Goal: Information Seeking & Learning: Learn about a topic

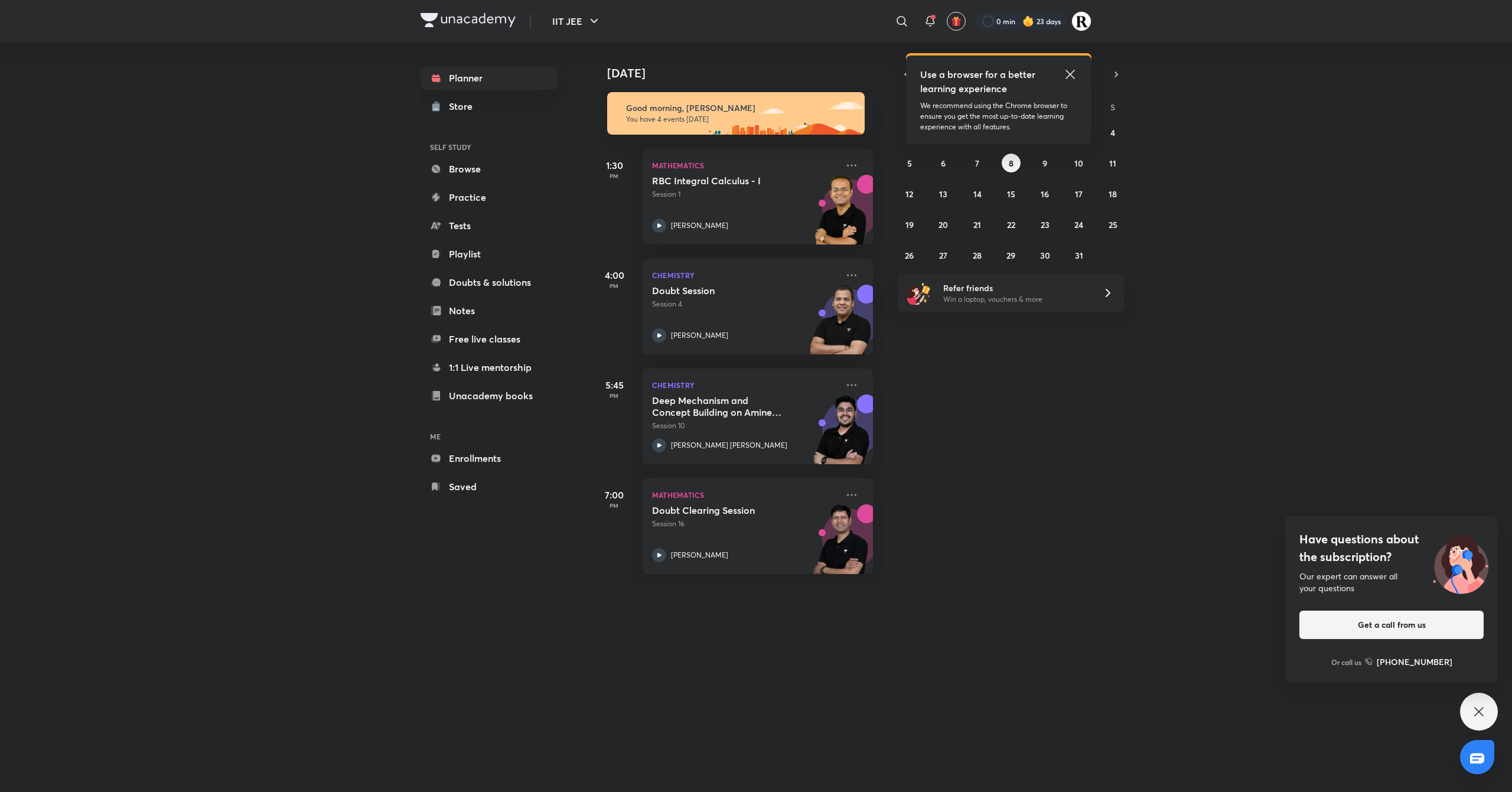
click at [1071, 75] on icon at bounding box center [1070, 74] width 9 height 9
click at [975, 168] on button "7" at bounding box center [977, 163] width 19 height 19
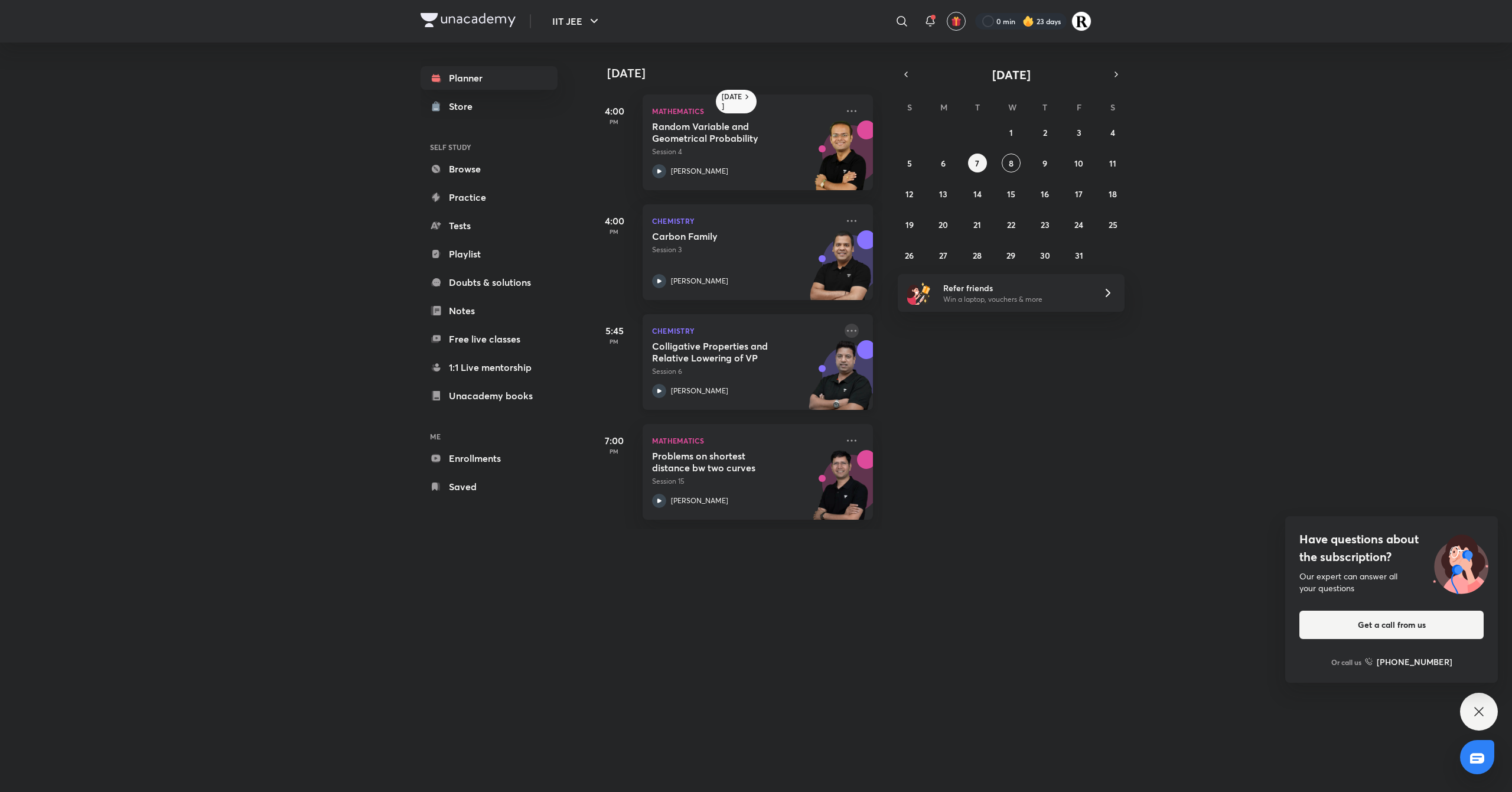
click at [845, 334] on icon at bounding box center [852, 331] width 14 height 14
click at [932, 433] on p "Go to course page" at bounding box center [931, 439] width 81 height 13
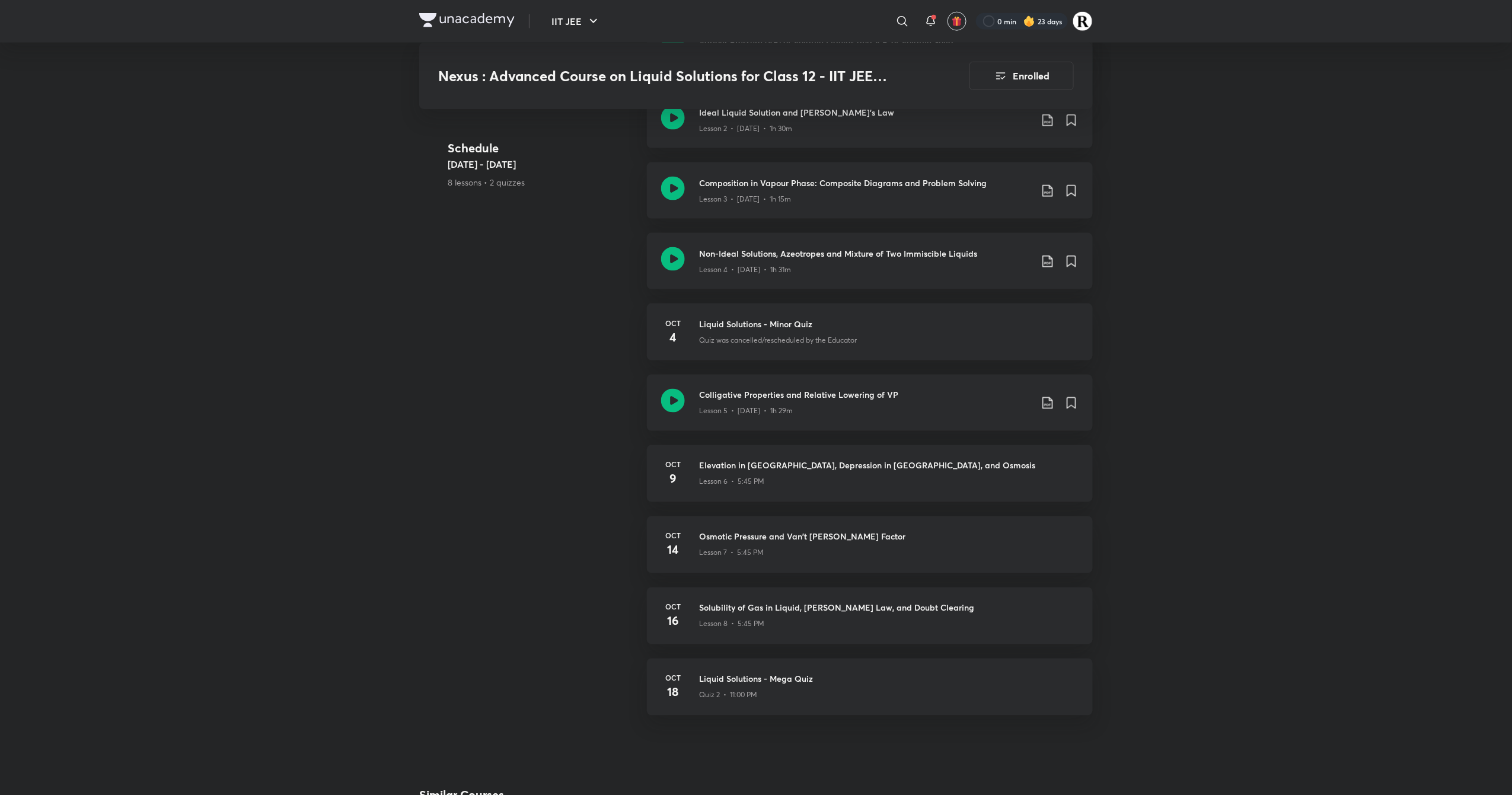
scroll to position [730, 0]
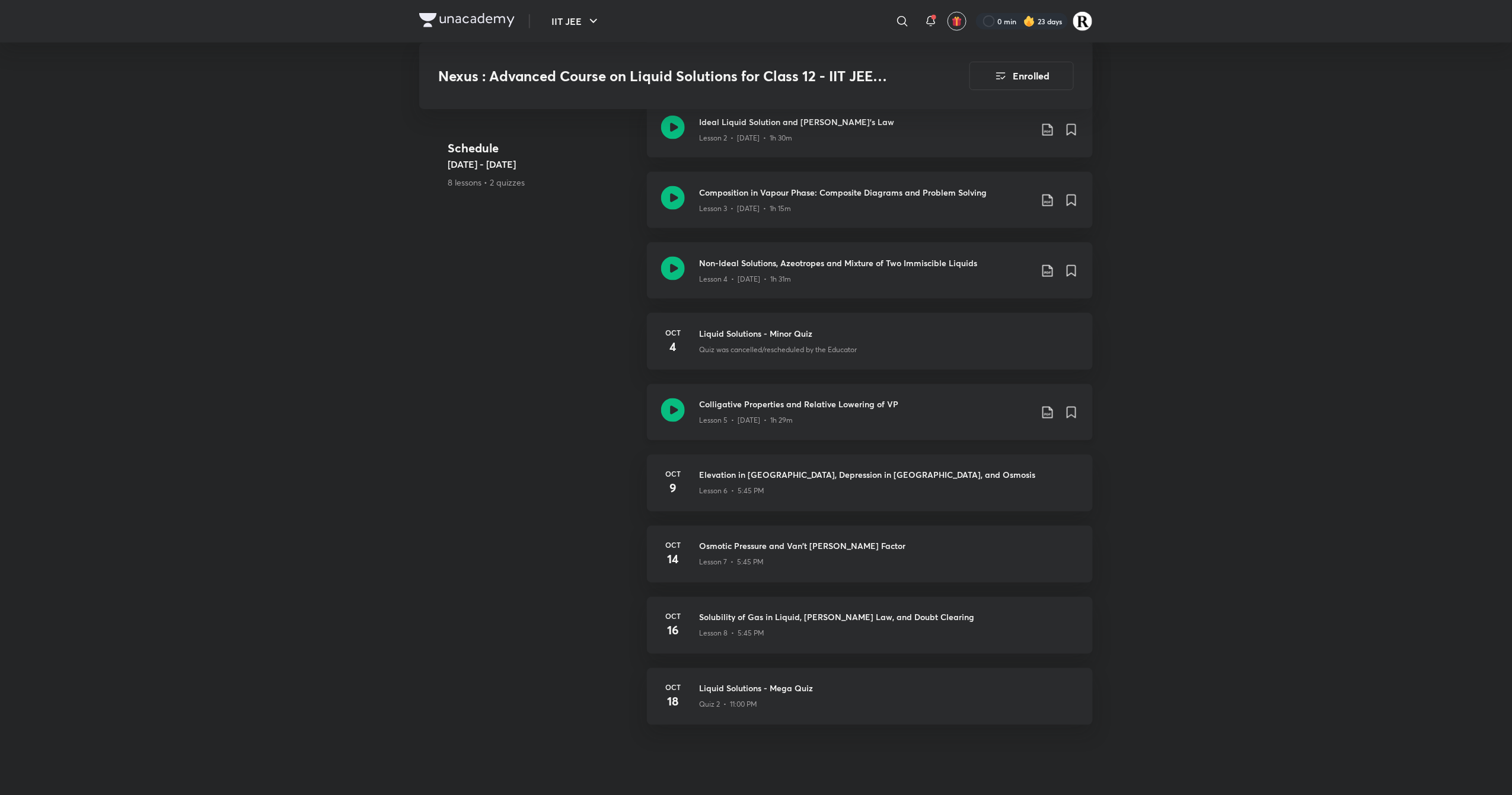
click at [1051, 406] on icon at bounding box center [1048, 413] width 15 height 15
click at [1006, 475] on li "With annotation" at bounding box center [983, 476] width 136 height 22
click at [992, 478] on li "With annotation" at bounding box center [983, 476] width 136 height 22
click at [947, 478] on p "With annotation" at bounding box center [955, 476] width 61 height 13
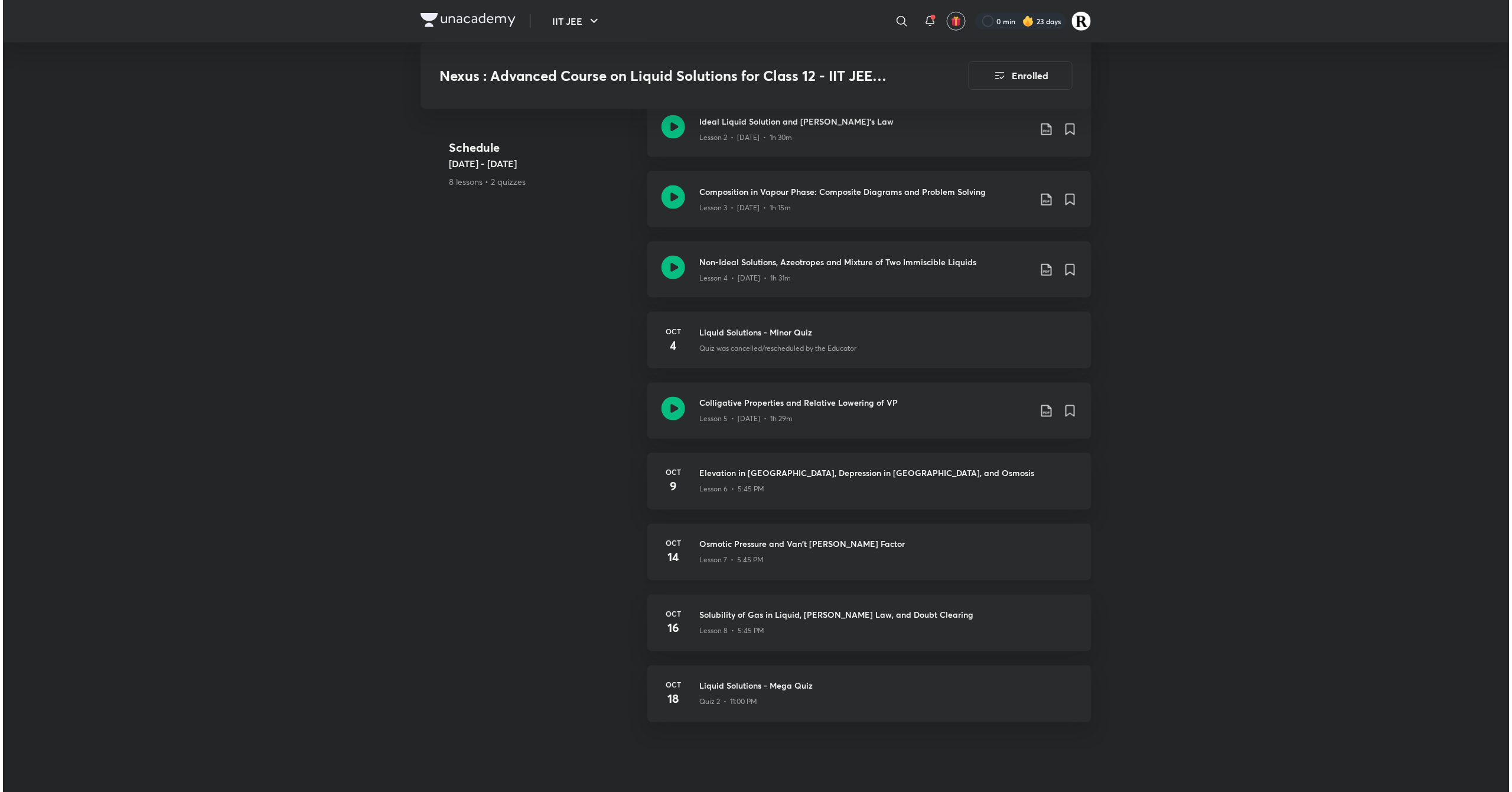
scroll to position [663, 0]
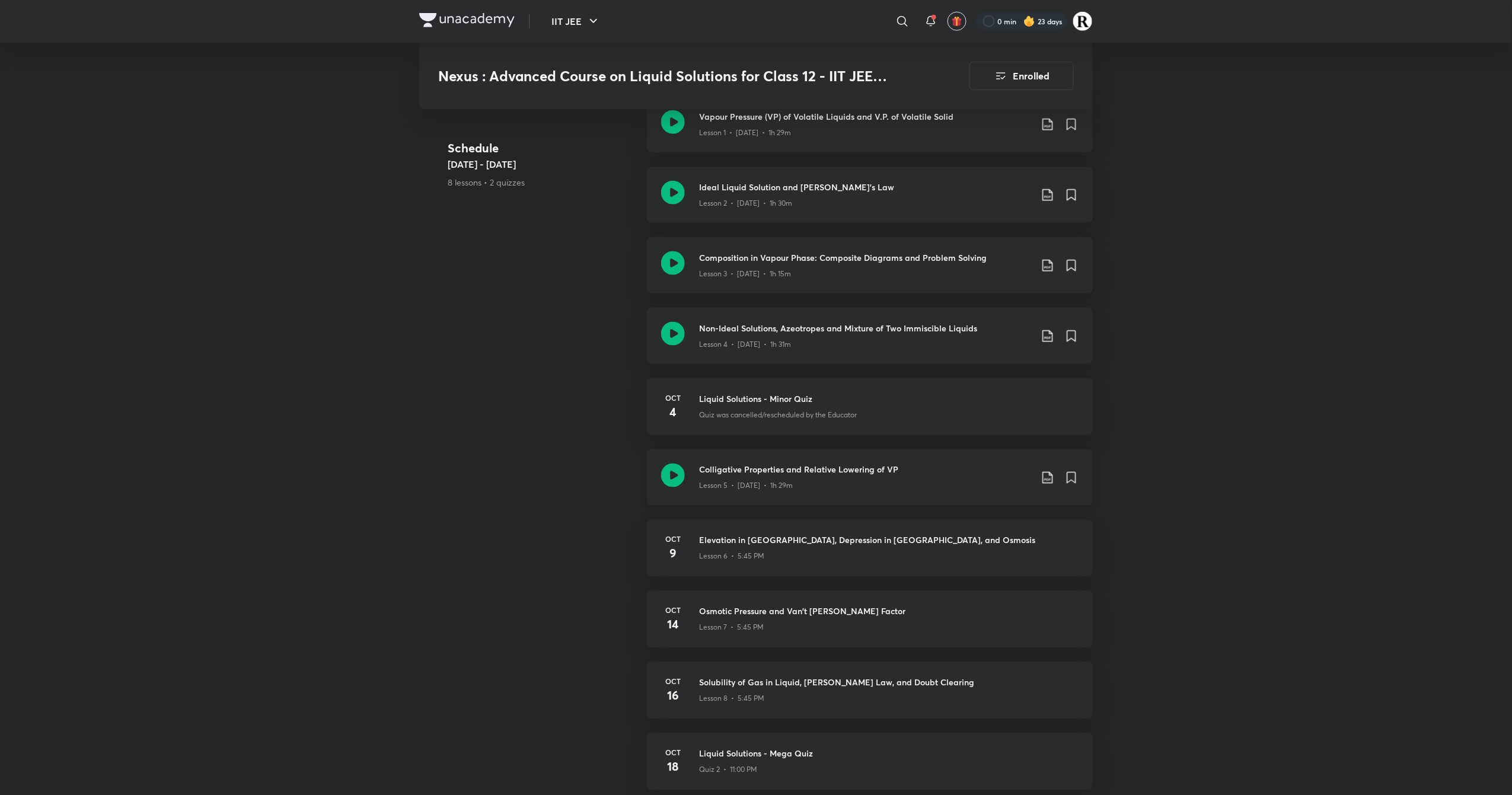
click at [681, 470] on icon at bounding box center [672, 475] width 24 height 24
click at [928, 19] on icon at bounding box center [931, 22] width 15 height 15
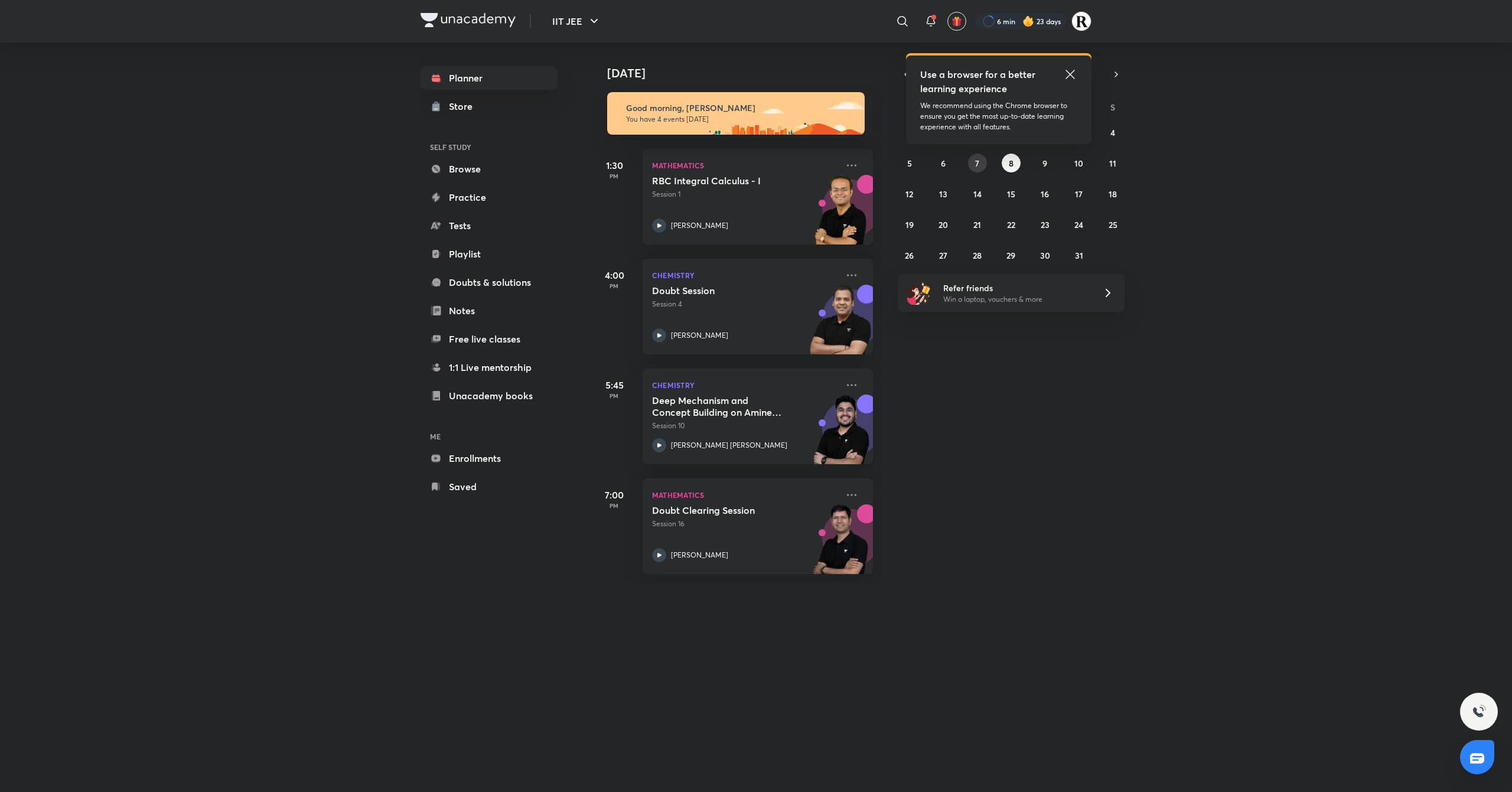
click at [976, 161] on abbr "7" at bounding box center [977, 163] width 4 height 11
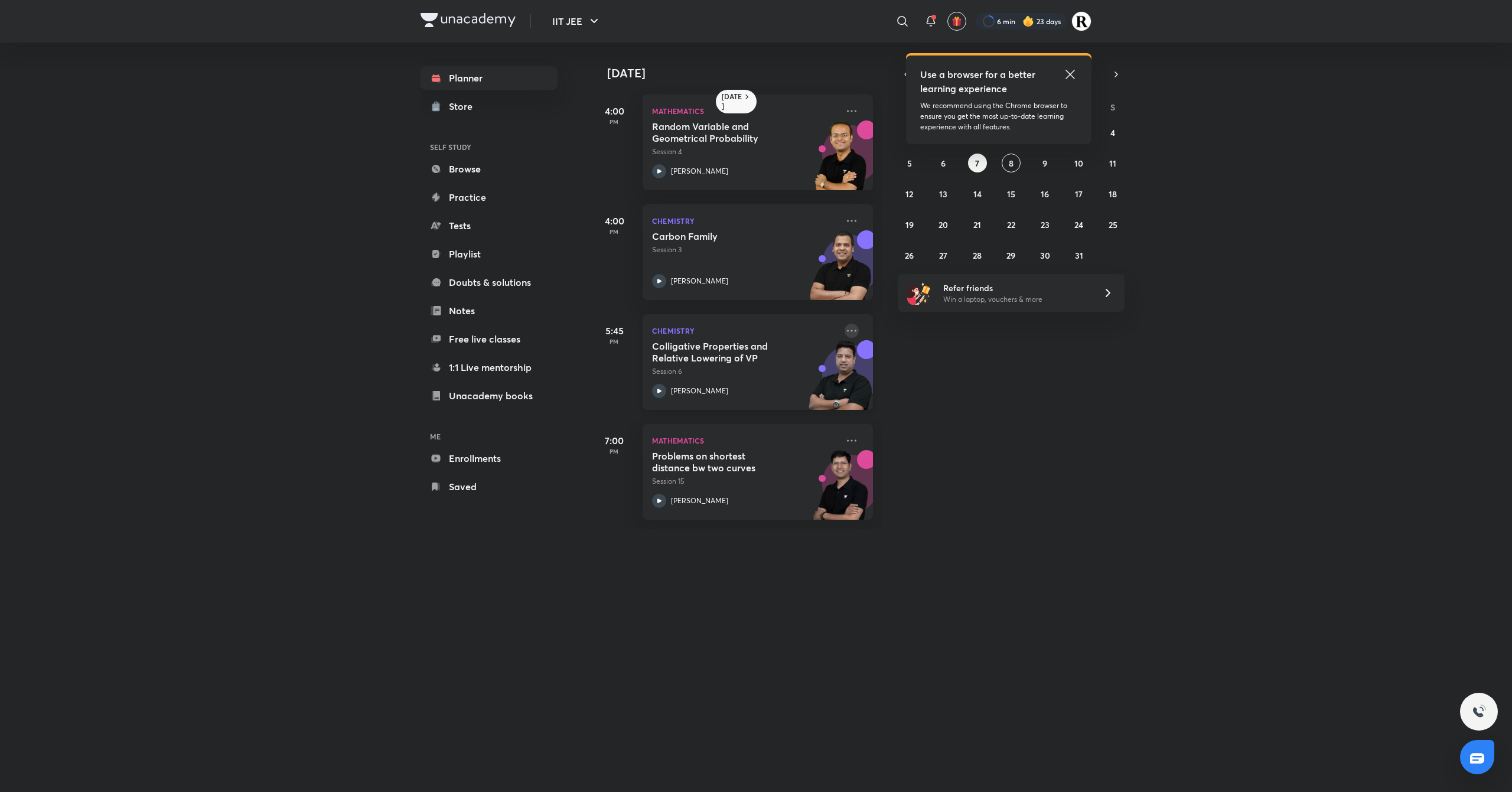
click at [845, 328] on icon at bounding box center [852, 331] width 14 height 14
click at [905, 432] on li "Go to course page" at bounding box center [923, 439] width 117 height 27
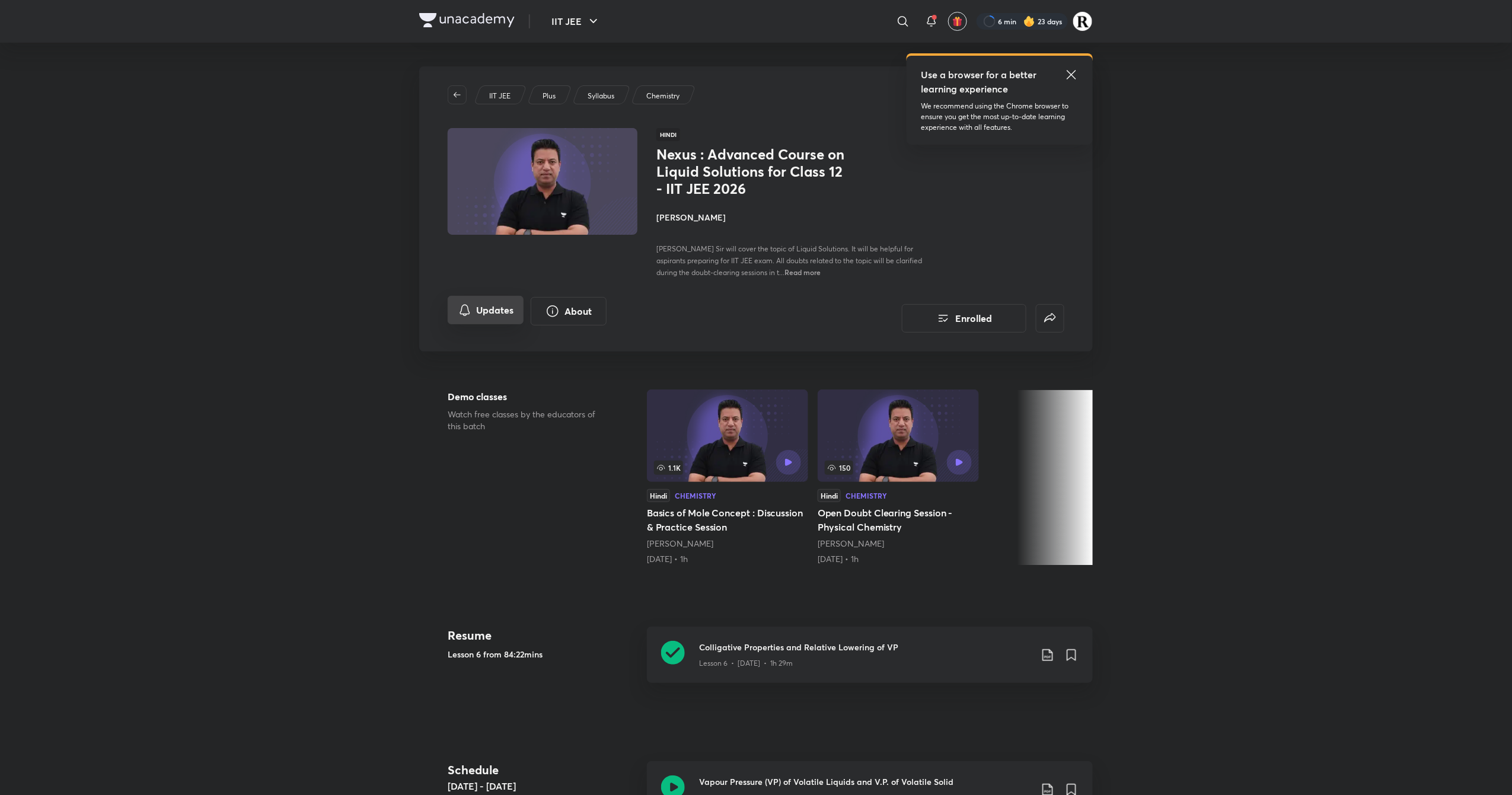
click at [499, 306] on button "Updates" at bounding box center [485, 310] width 76 height 28
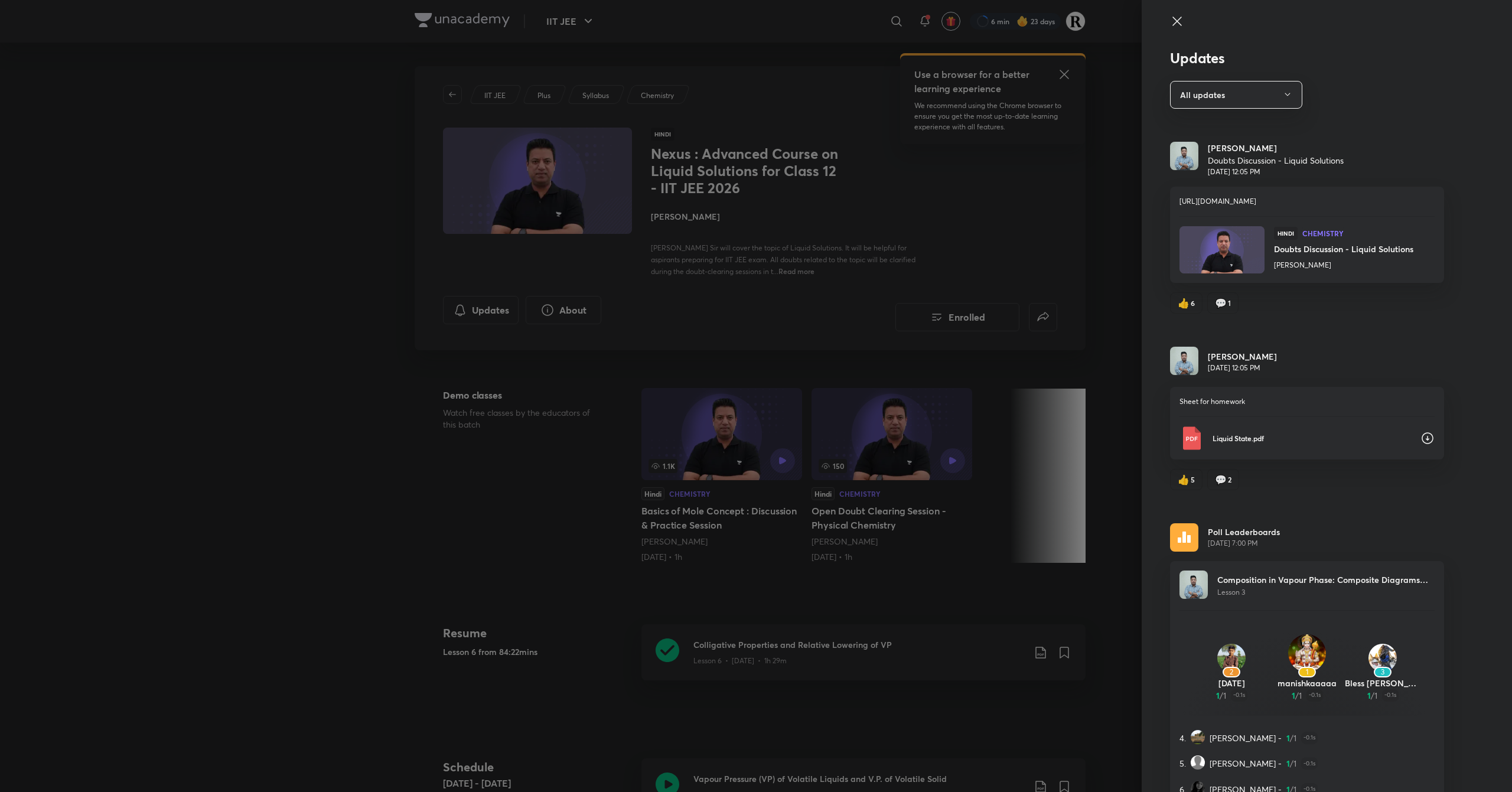
click at [1234, 260] on img at bounding box center [1222, 250] width 87 height 48
click at [1303, 253] on h6 "Doubts Discussion - Liquid Solutions" at bounding box center [1343, 249] width 139 height 13
